Goal: Task Accomplishment & Management: Use online tool/utility

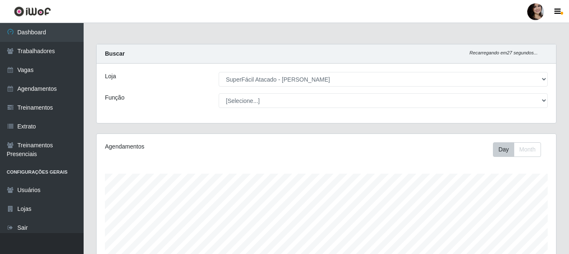
select select "399"
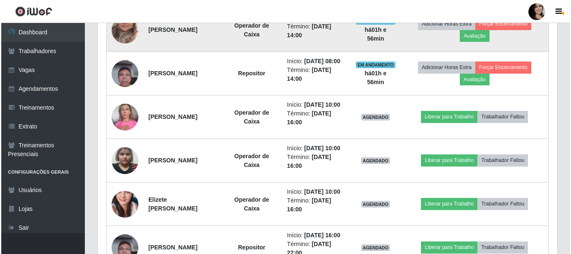
scroll to position [460, 0]
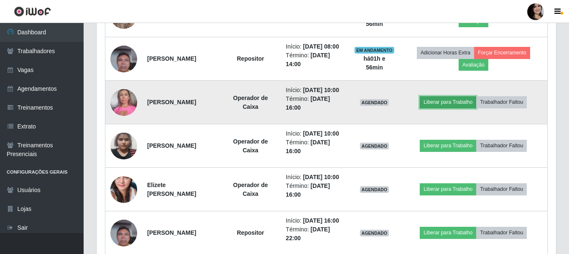
click at [442, 108] on button "Liberar para Trabalho" at bounding box center [448, 102] width 56 height 12
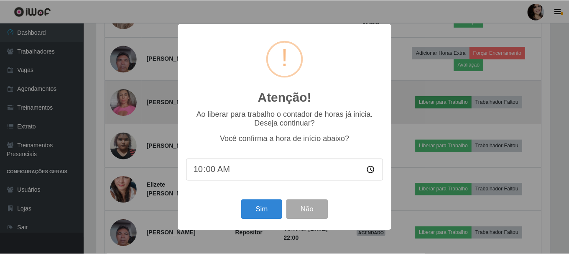
scroll to position [173, 455]
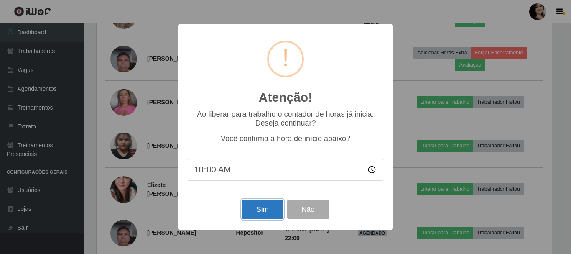
click at [264, 215] on button "Sim" at bounding box center [262, 209] width 41 height 20
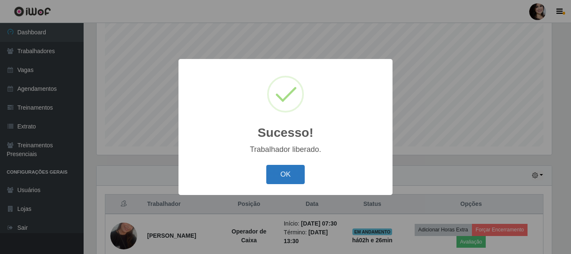
click at [299, 175] on button "OK" at bounding box center [285, 175] width 39 height 20
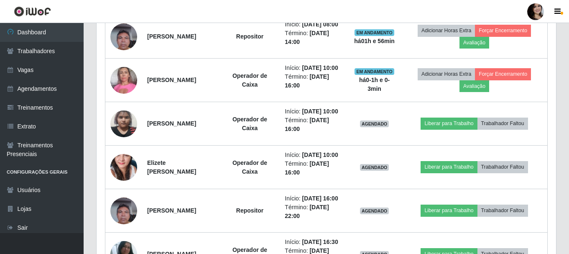
scroll to position [487, 0]
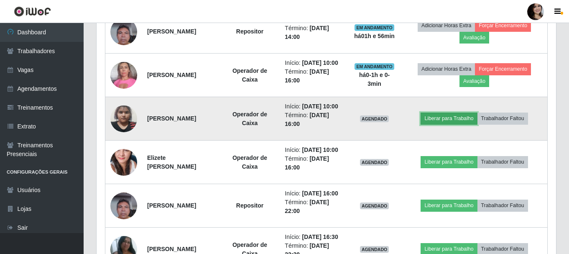
click at [458, 124] on button "Liberar para Trabalho" at bounding box center [448, 118] width 56 height 12
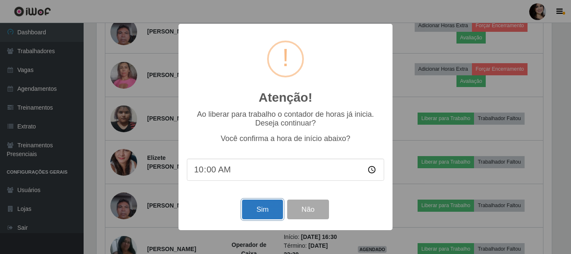
click at [246, 214] on button "Sim" at bounding box center [262, 209] width 41 height 20
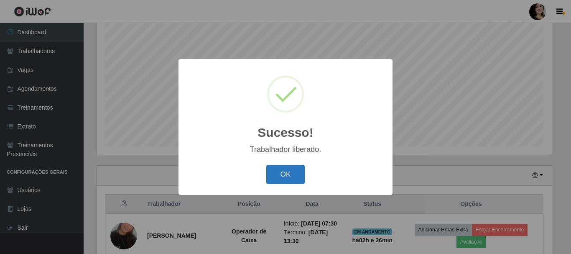
click at [274, 176] on button "OK" at bounding box center [285, 175] width 39 height 20
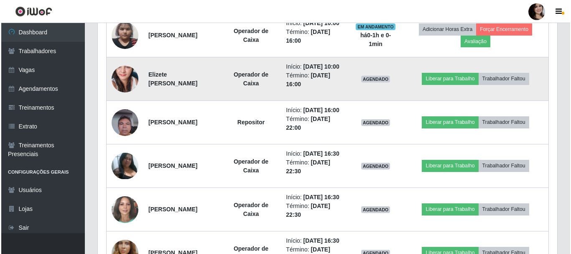
scroll to position [570, 0]
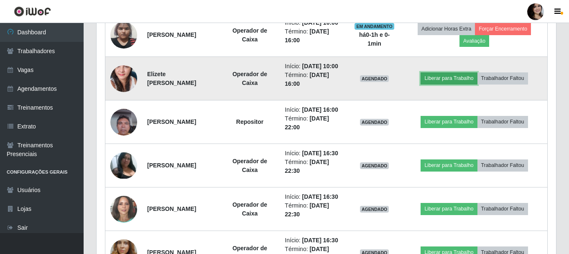
click at [468, 84] on button "Liberar para Trabalho" at bounding box center [448, 78] width 56 height 12
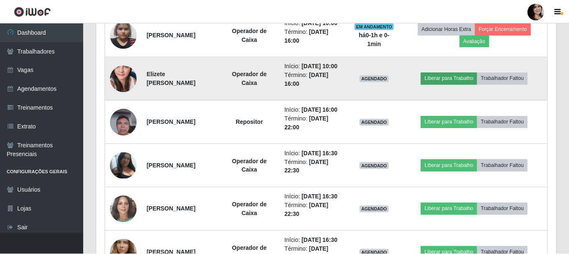
scroll to position [173, 455]
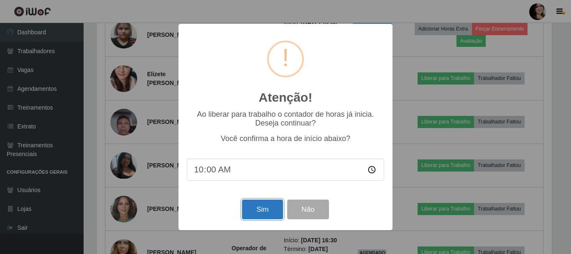
click at [253, 208] on button "Sim" at bounding box center [262, 209] width 41 height 20
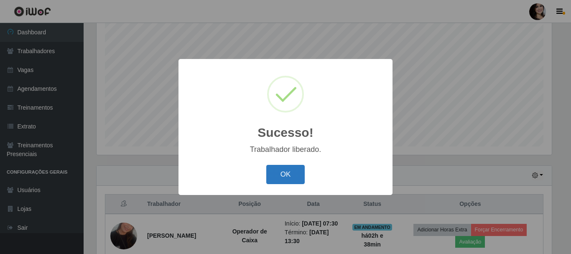
click at [287, 174] on button "OK" at bounding box center [285, 175] width 39 height 20
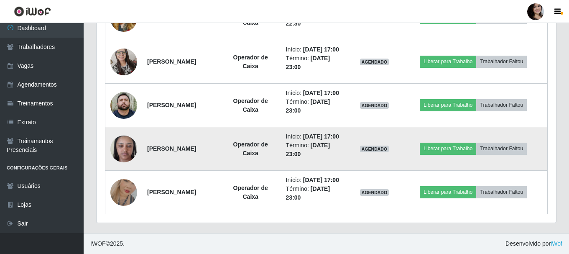
scroll to position [936, 0]
